Goal: Task Accomplishment & Management: Manage account settings

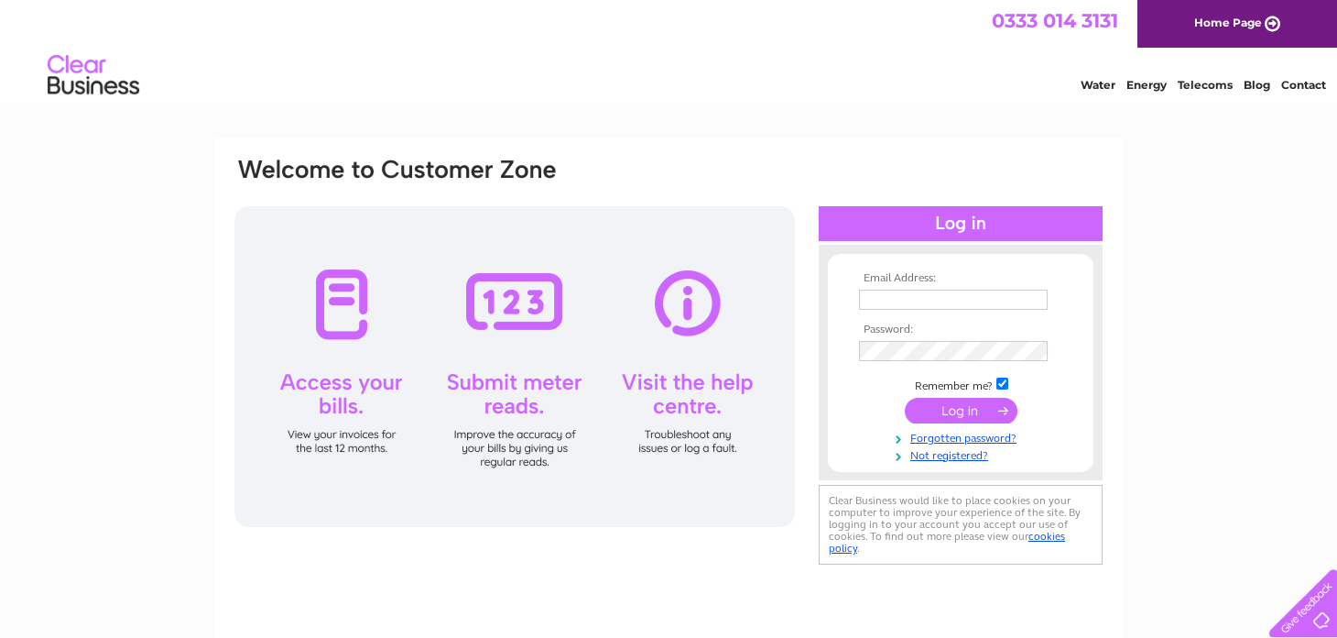
type input "accounts@tristarld.co.uk"
click at [954, 408] on input "submit" at bounding box center [961, 411] width 113 height 26
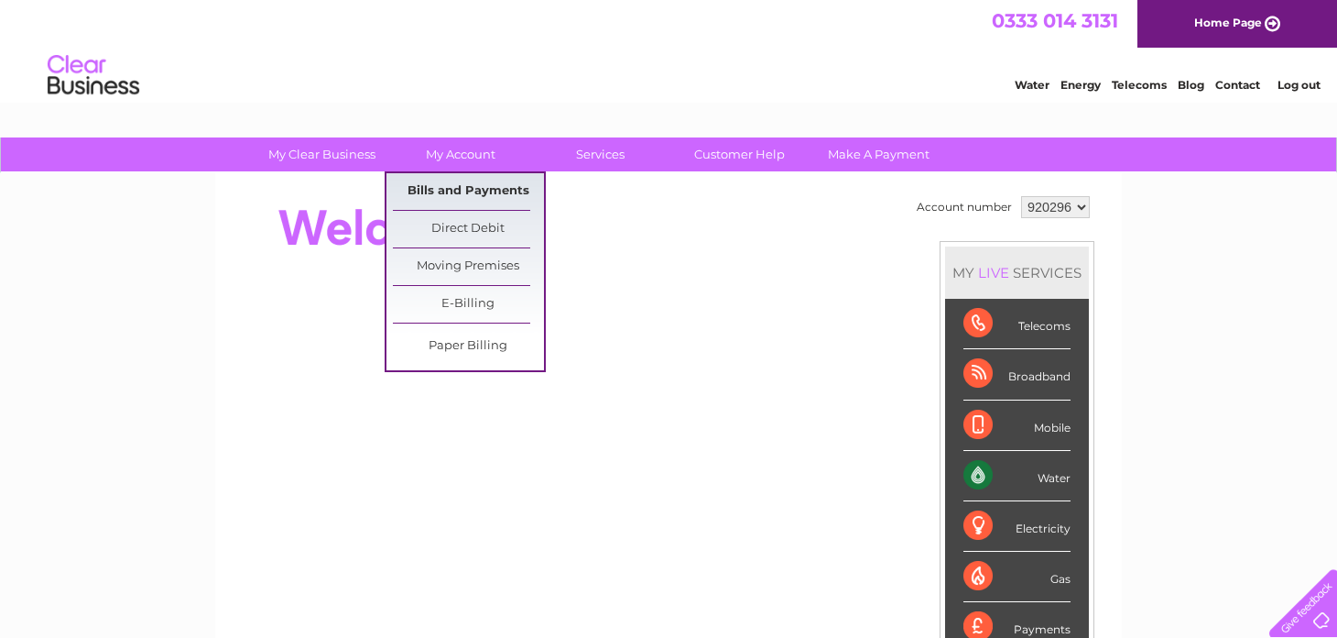
click at [461, 187] on link "Bills and Payments" at bounding box center [468, 191] width 151 height 37
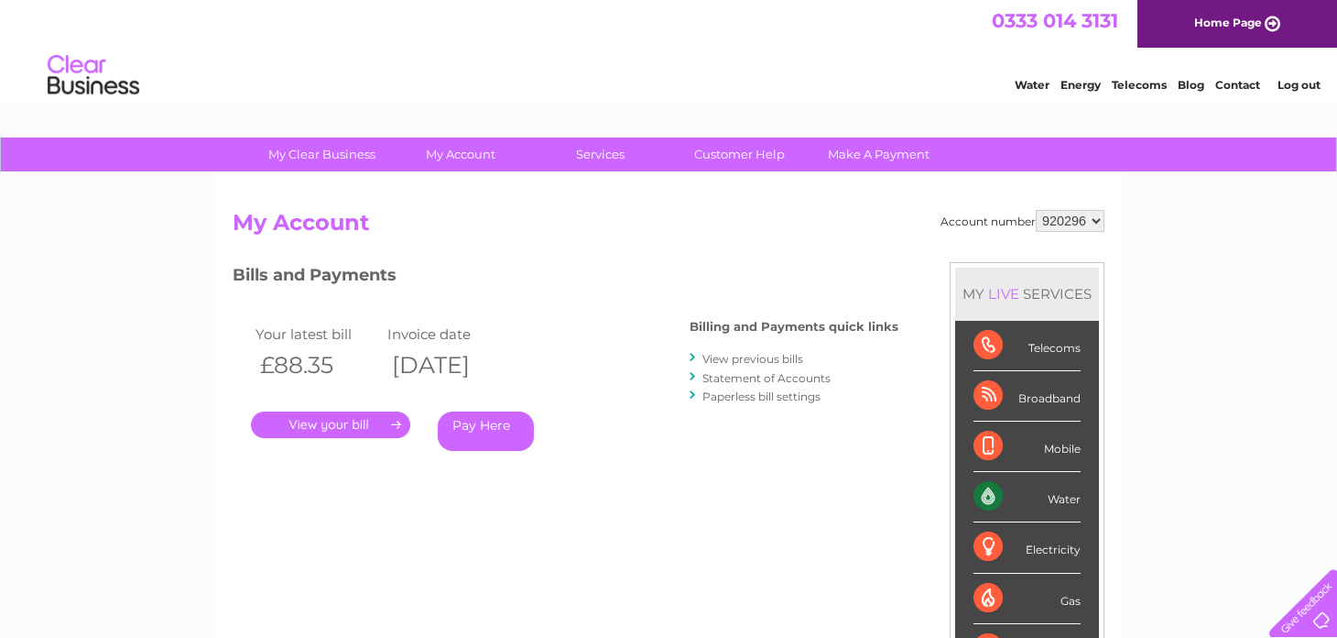
click at [329, 422] on link "." at bounding box center [330, 424] width 159 height 27
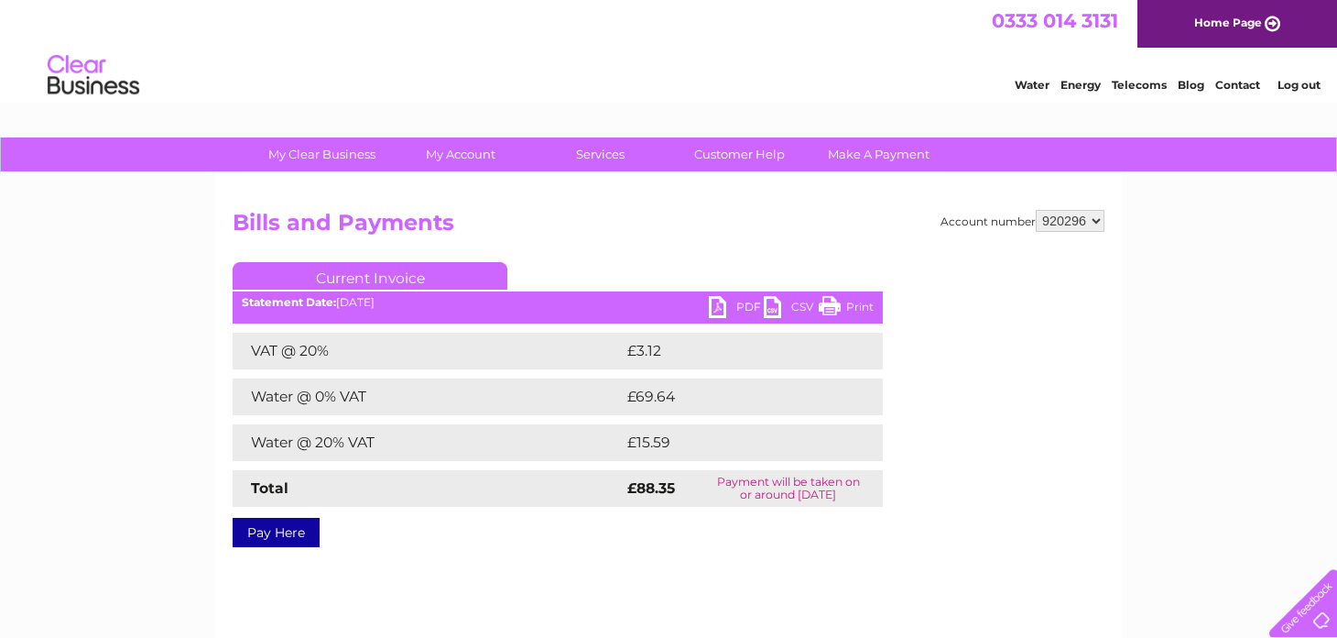
click at [853, 303] on link "Print" at bounding box center [846, 309] width 55 height 27
click at [726, 294] on ul "Current Invoice" at bounding box center [558, 279] width 650 height 34
click at [726, 304] on link "PDF" at bounding box center [736, 309] width 55 height 27
